Goal: Transaction & Acquisition: Purchase product/service

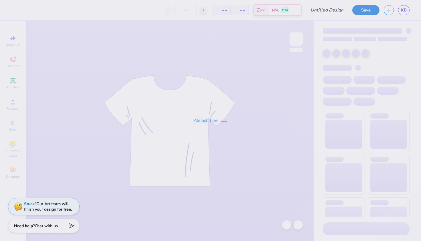
type input "Theater SK PW"
type input "50"
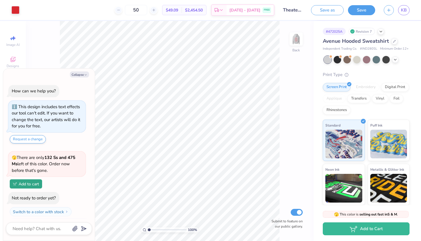
scroll to position [11, 0]
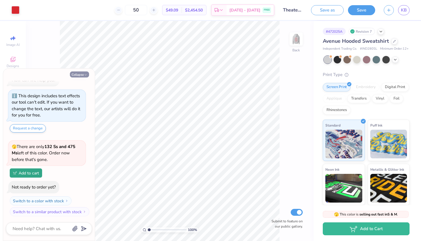
click at [79, 72] on button "Collapse" at bounding box center [79, 74] width 19 height 6
type textarea "x"
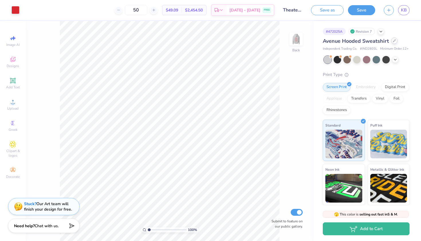
click at [396, 40] on div at bounding box center [394, 41] width 6 height 6
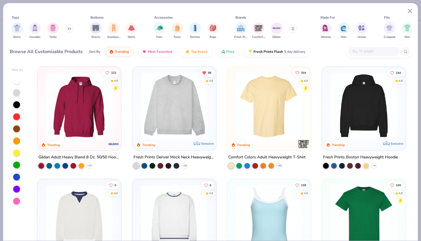
click at [374, 54] on input "text" at bounding box center [373, 51] width 44 height 7
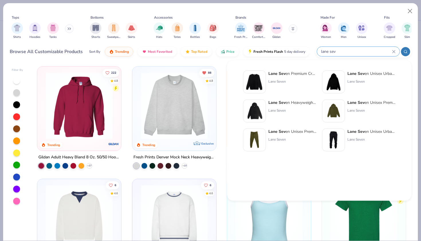
type input "lane sev"
click at [357, 79] on div "Lane Seven" at bounding box center [371, 81] width 48 height 5
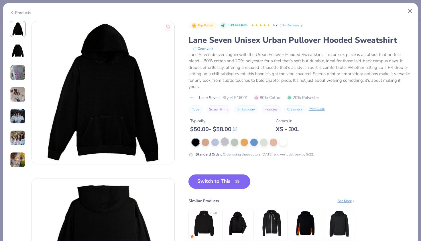
click at [225, 142] on div at bounding box center [224, 141] width 7 height 7
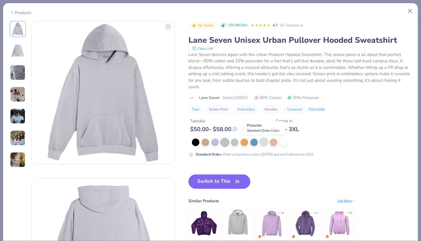
click at [261, 141] on div at bounding box center [263, 141] width 7 height 7
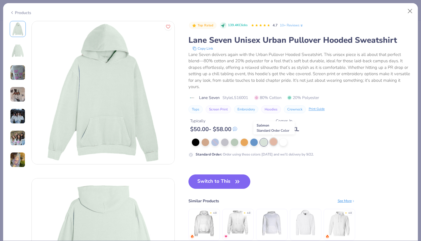
click at [270, 143] on div at bounding box center [273, 141] width 7 height 7
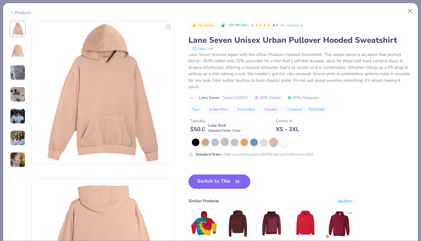
click at [228, 142] on div at bounding box center [224, 141] width 7 height 7
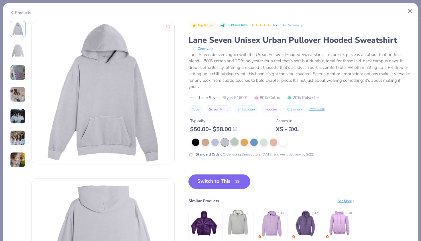
click at [233, 142] on div at bounding box center [234, 141] width 7 height 7
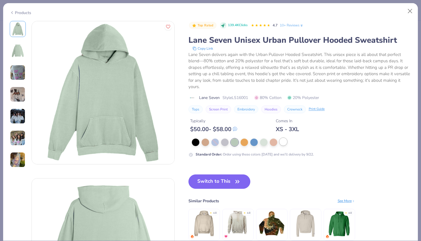
click at [283, 143] on div at bounding box center [283, 141] width 7 height 7
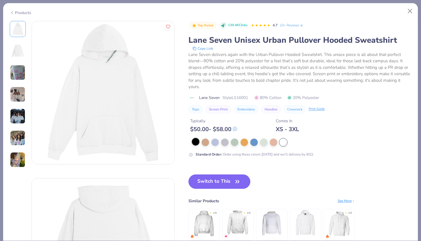
click at [195, 140] on div at bounding box center [195, 141] width 7 height 7
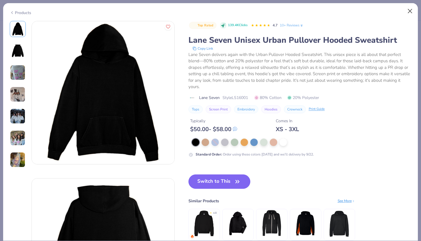
click at [410, 13] on button "Close" at bounding box center [410, 11] width 11 height 11
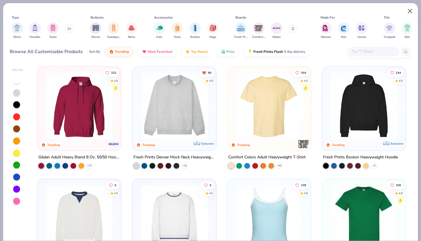
click at [410, 12] on button "Close" at bounding box center [410, 11] width 11 height 11
